Goal: Information Seeking & Learning: Understand process/instructions

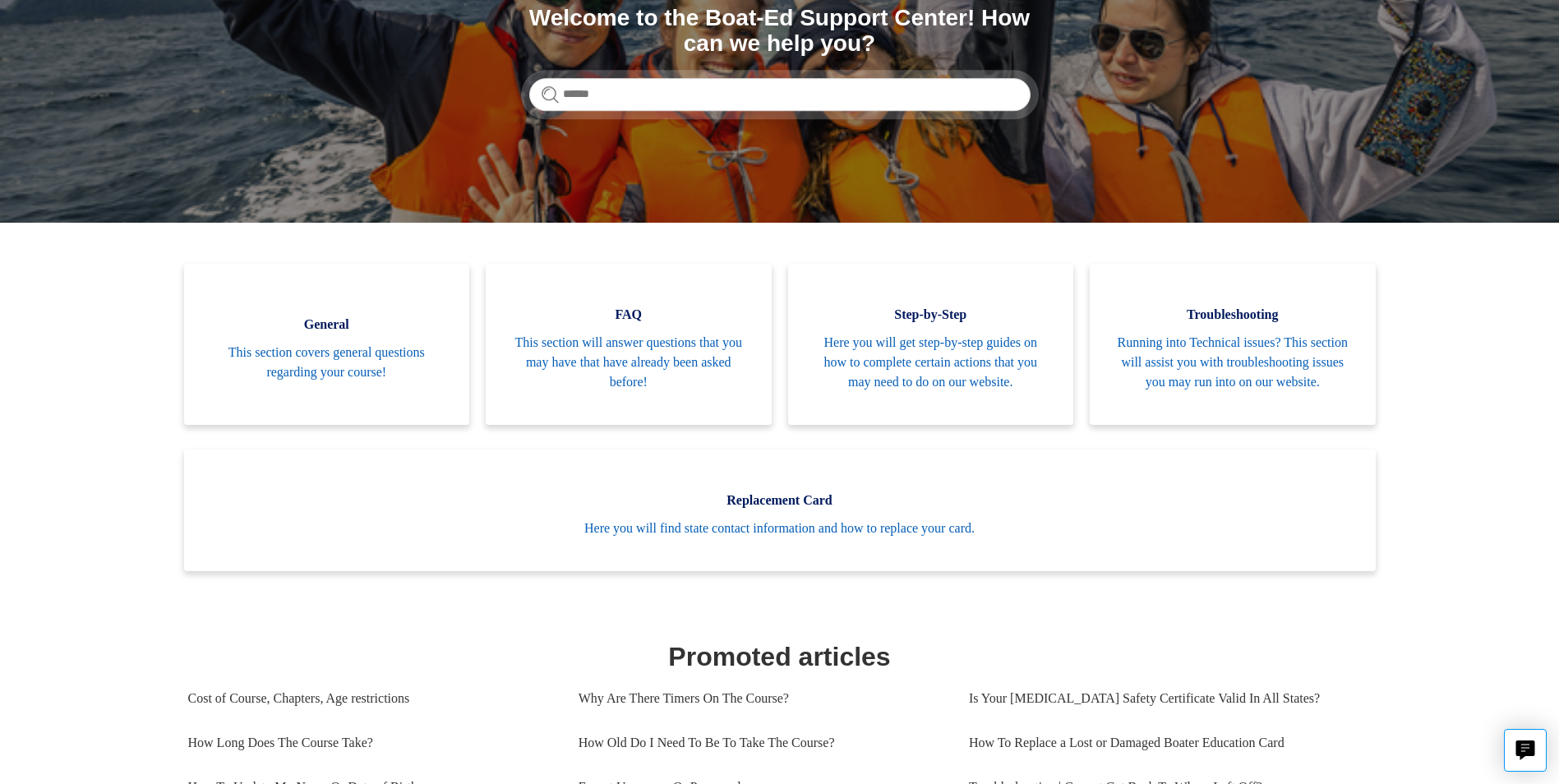
scroll to position [246, 0]
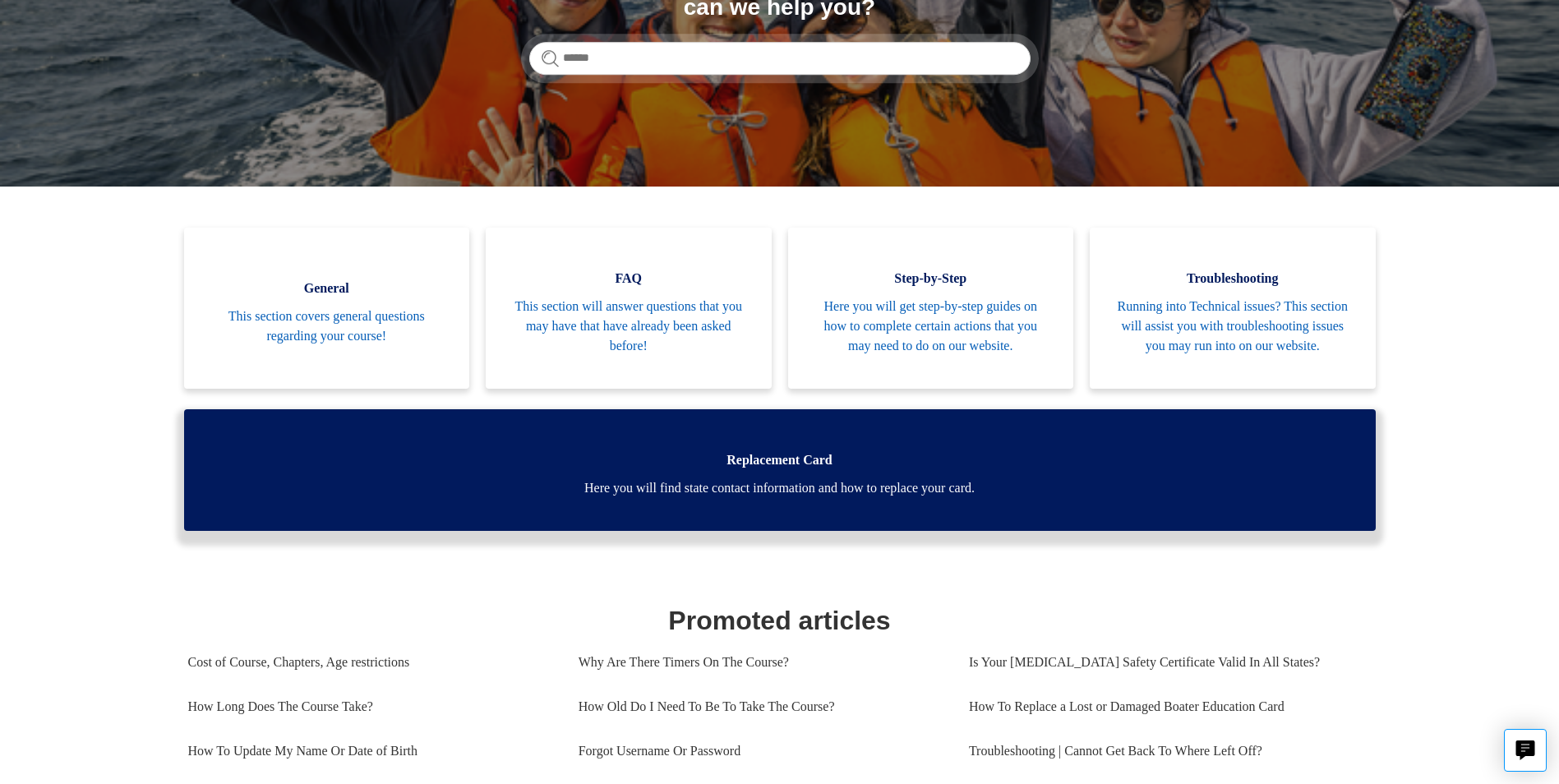
click at [889, 498] on span "Here you will find state contact information and how to replace your card." at bounding box center [780, 488] width 1142 height 20
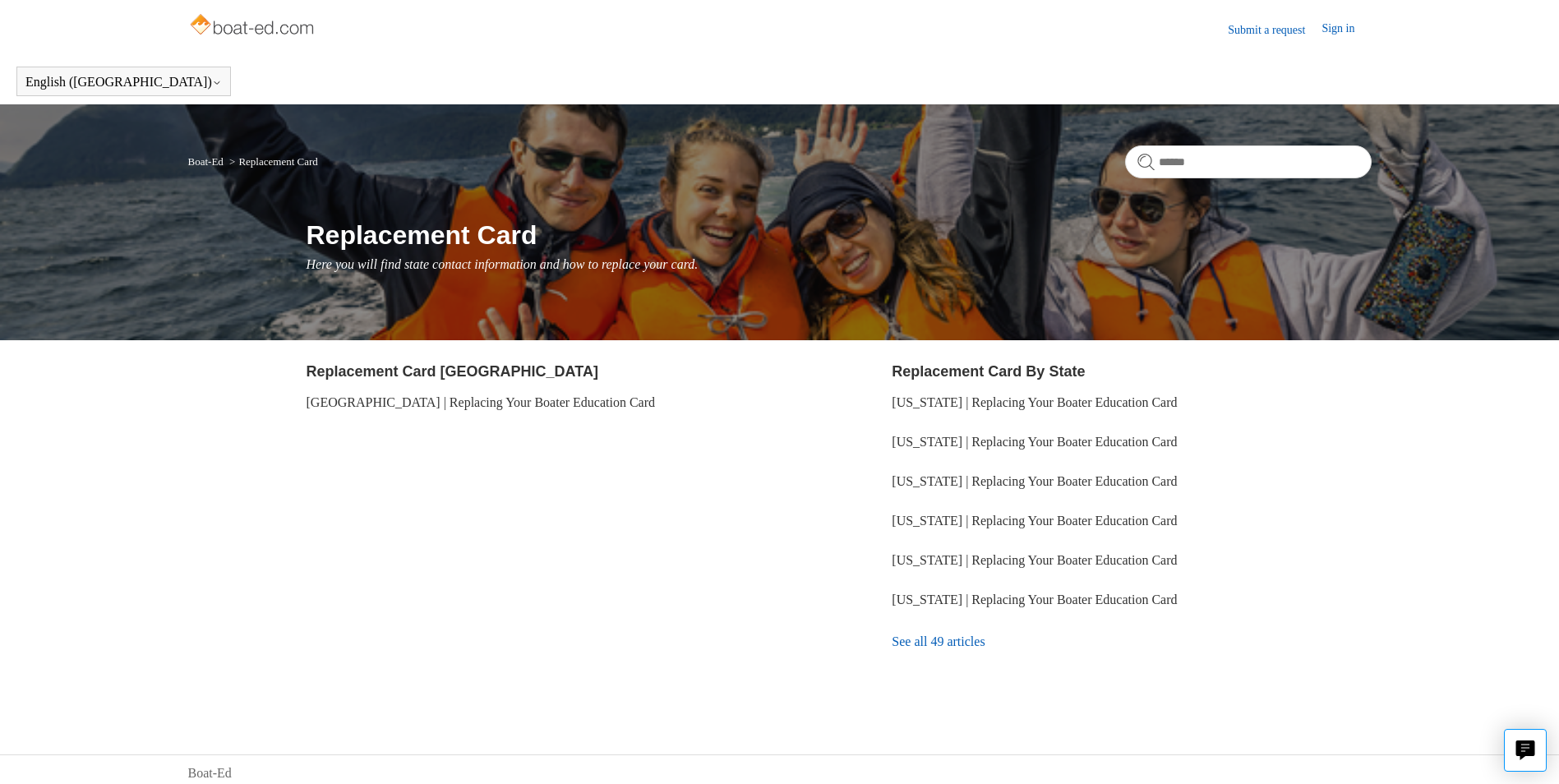
click at [904, 637] on link "See all 49 articles" at bounding box center [1131, 641] width 479 height 44
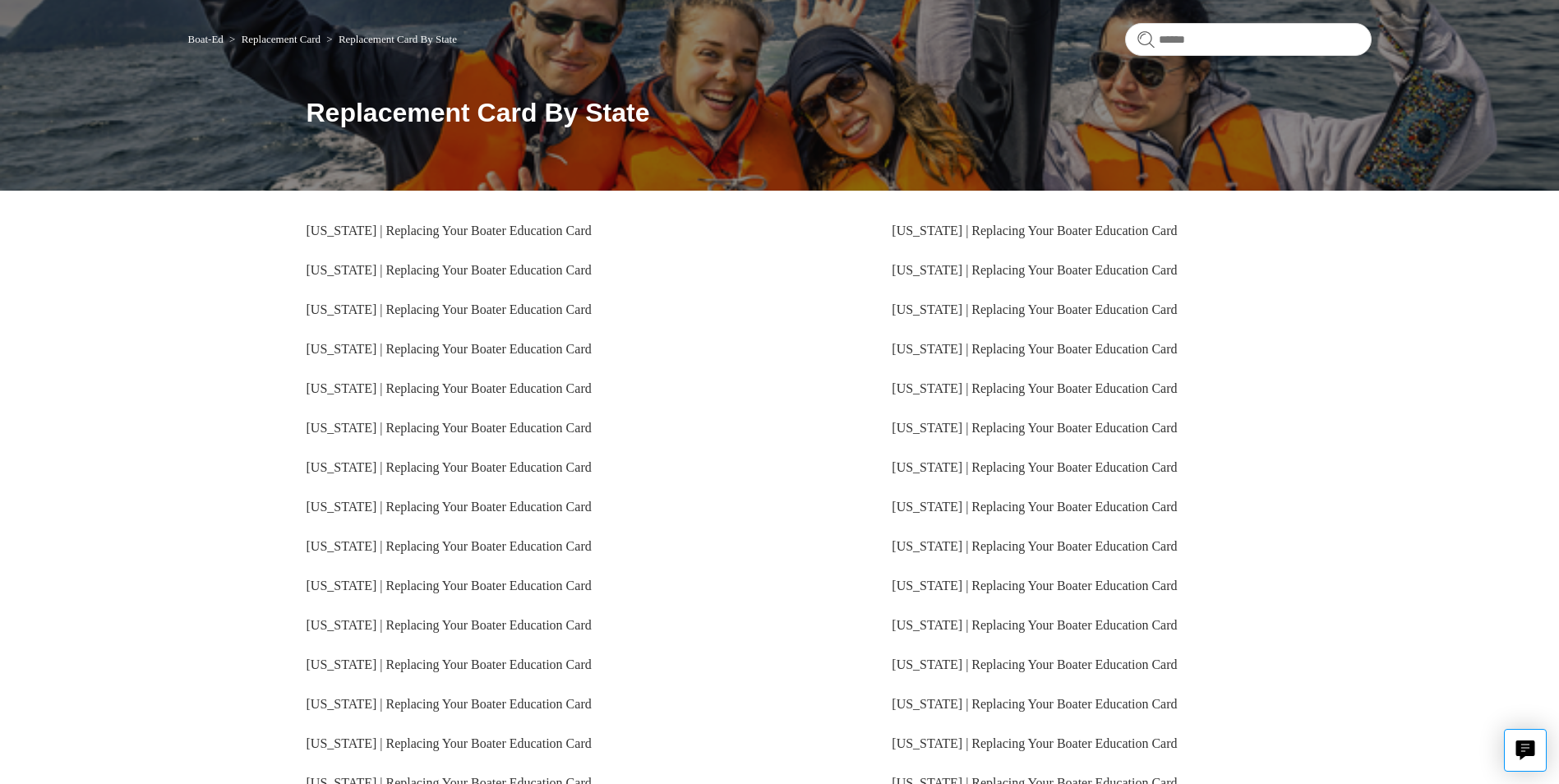
scroll to position [286, 0]
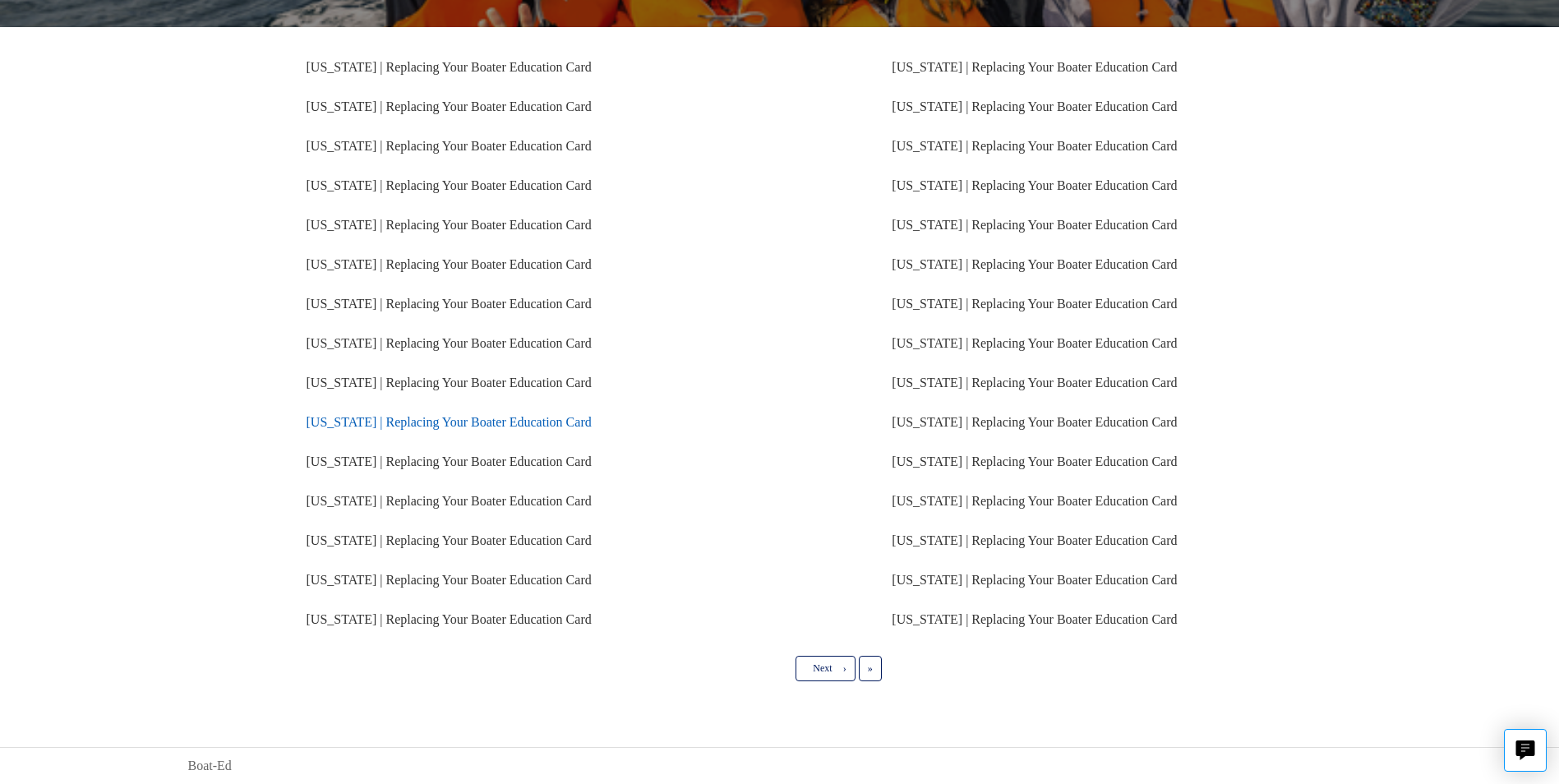
click at [421, 419] on link "[US_STATE] | Replacing Your Boater Education Card" at bounding box center [449, 421] width 285 height 14
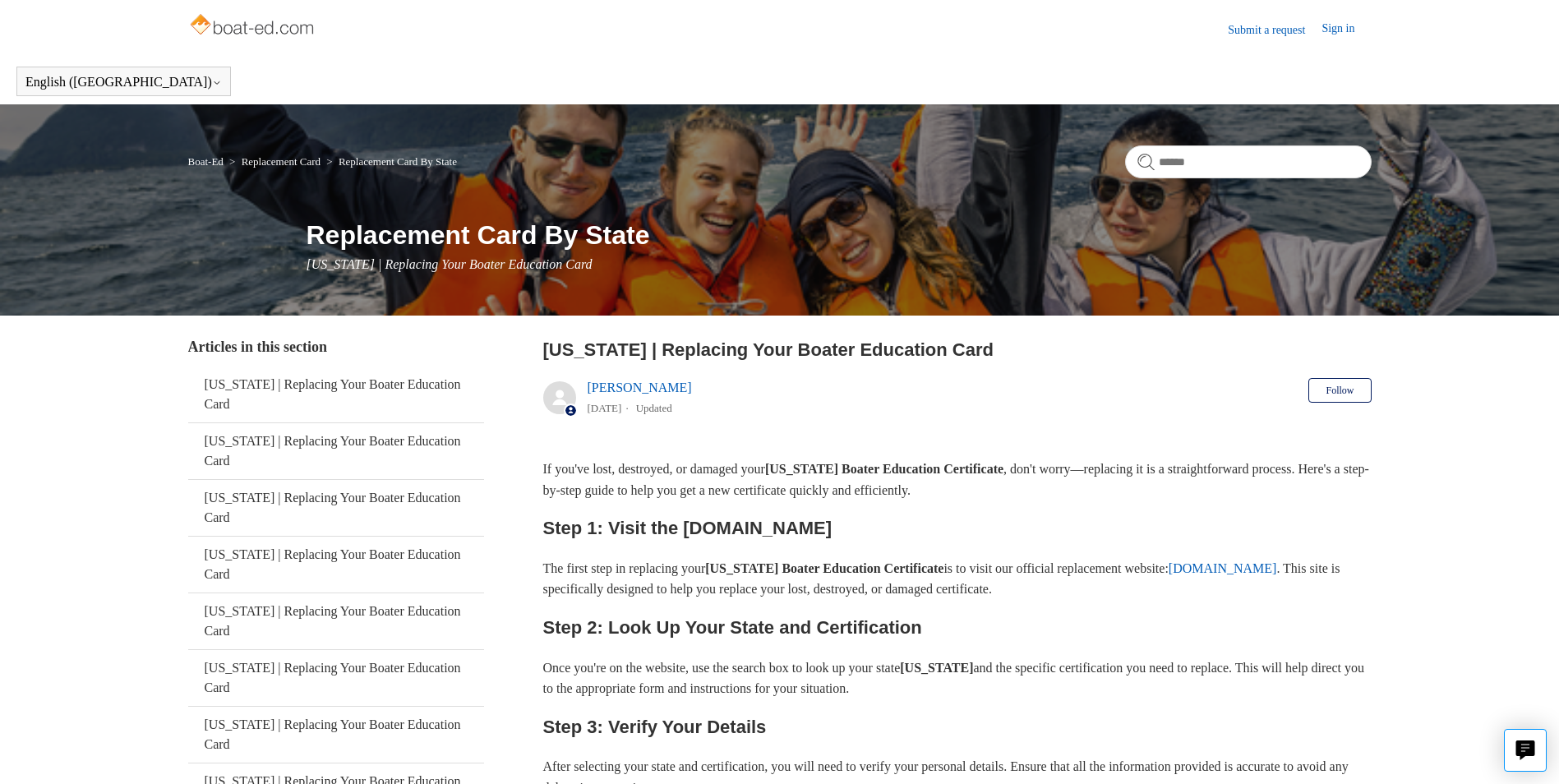
drag, startPoint x: 1276, startPoint y: 558, endPoint x: 1275, endPoint y: 567, distance: 9.1
drag, startPoint x: 1275, startPoint y: 567, endPoint x: 1251, endPoint y: 604, distance: 44.1
